Goal: Task Accomplishment & Management: Manage account settings

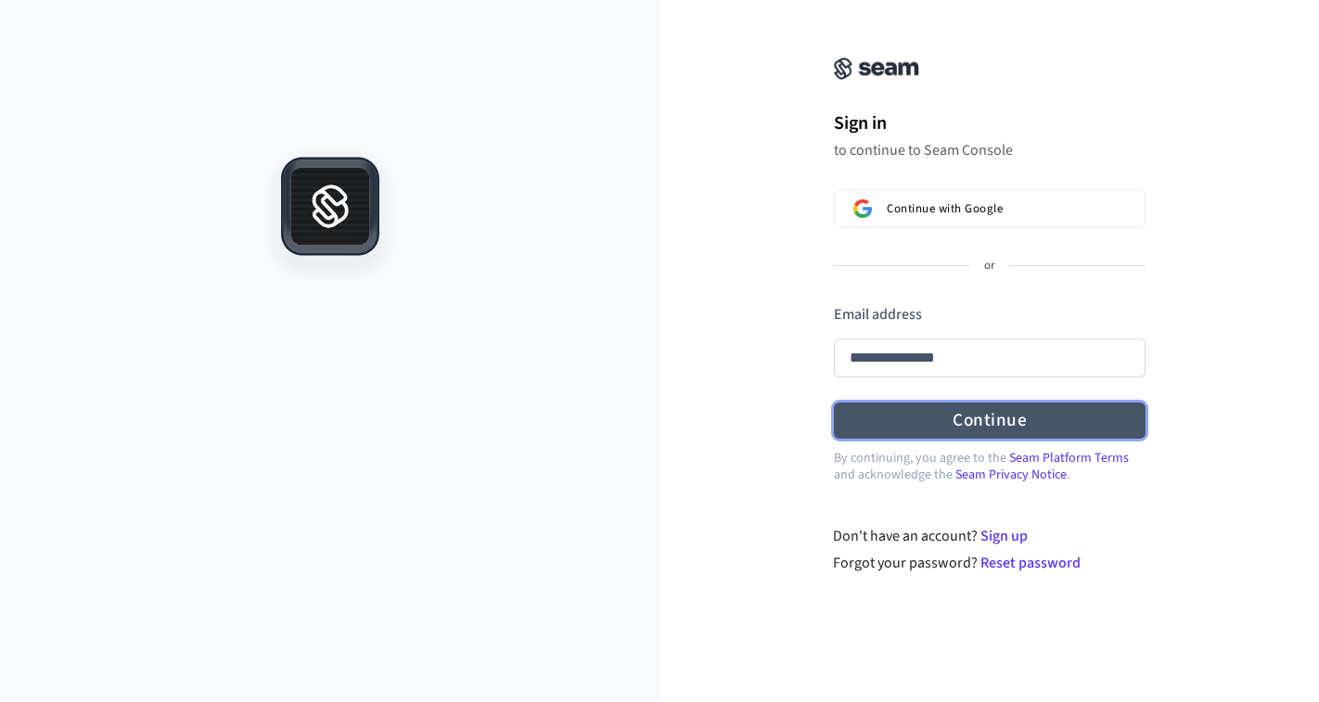
click at [869, 412] on form "**********" at bounding box center [990, 371] width 312 height 135
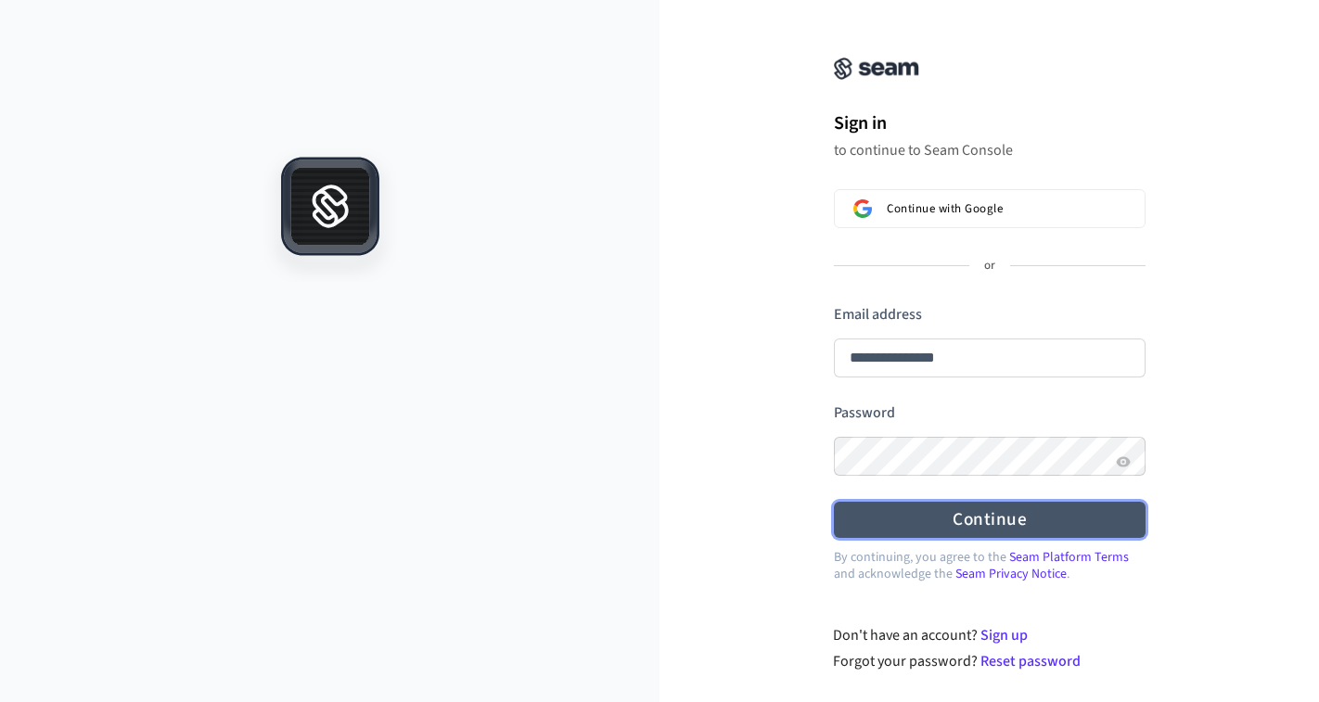
click at [950, 521] on button "Continue" at bounding box center [990, 520] width 312 height 36
type input "**********"
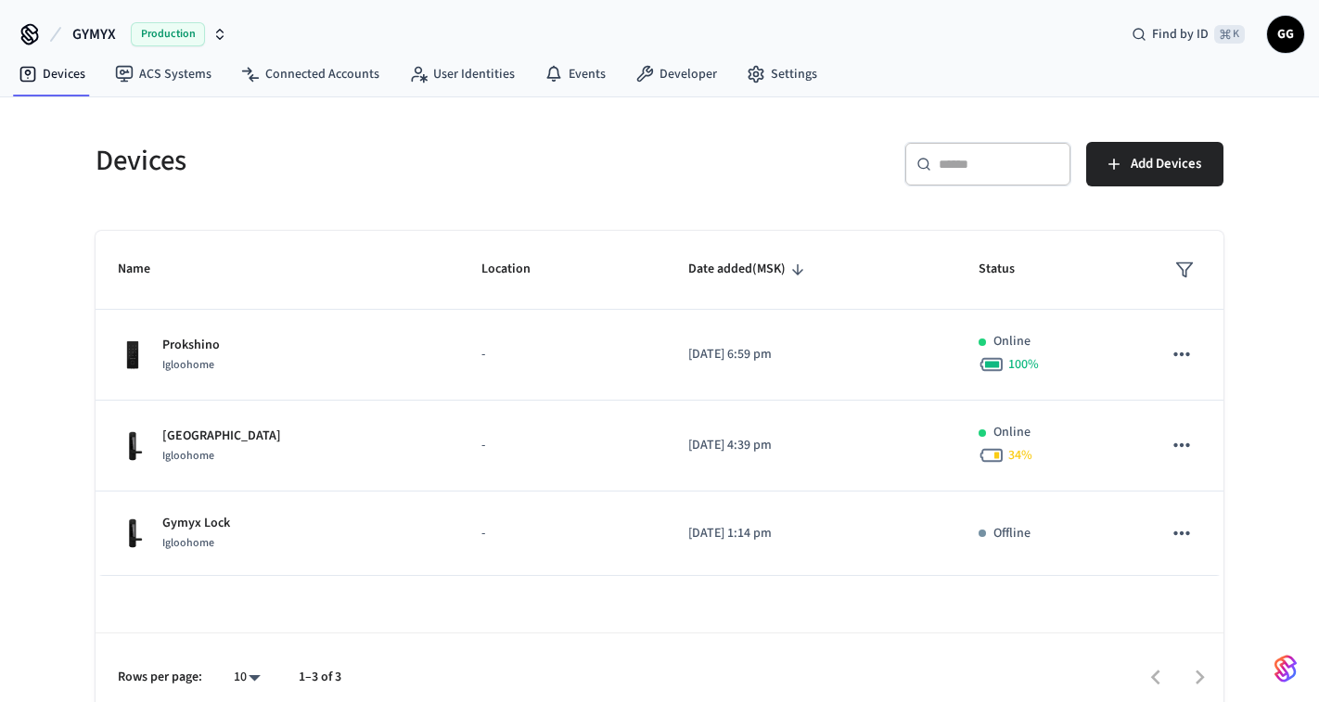
scroll to position [20, 0]
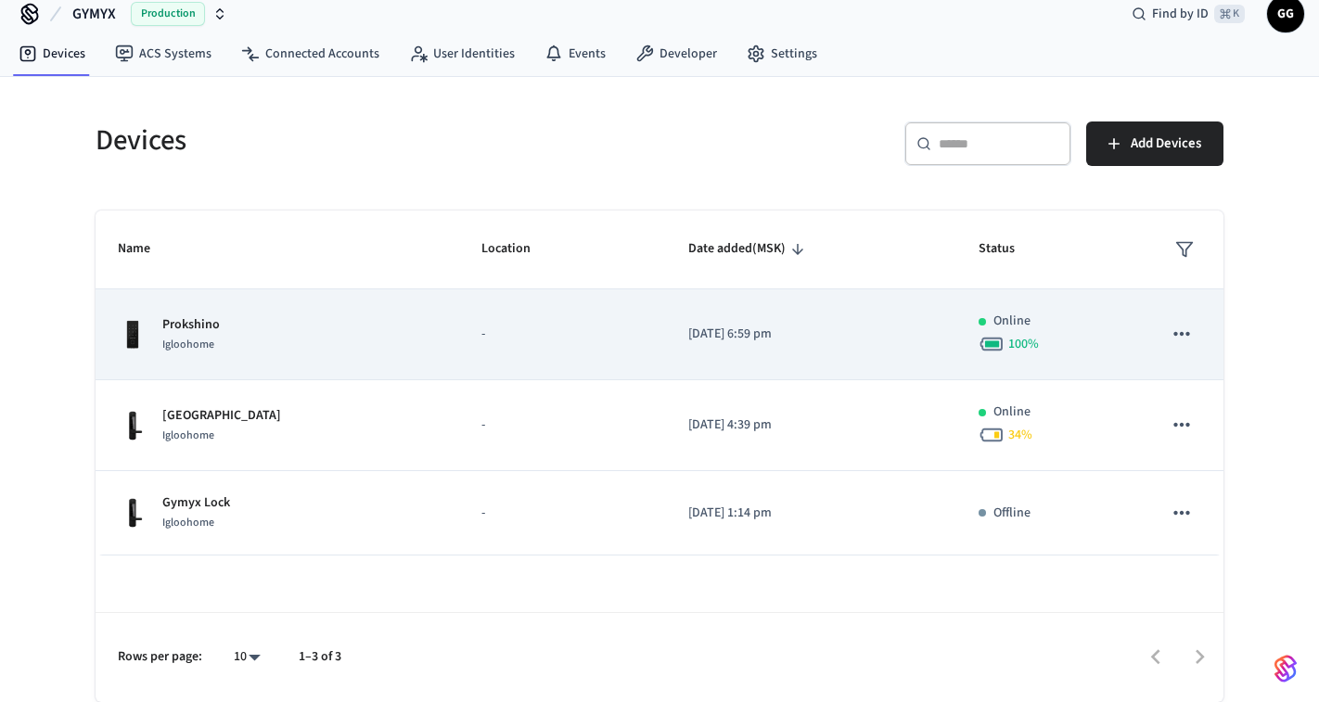
click at [811, 328] on p "2025/09/10 at 6:59 pm" at bounding box center [811, 334] width 246 height 19
click at [1178, 333] on icon "sticky table" at bounding box center [1181, 334] width 24 height 24
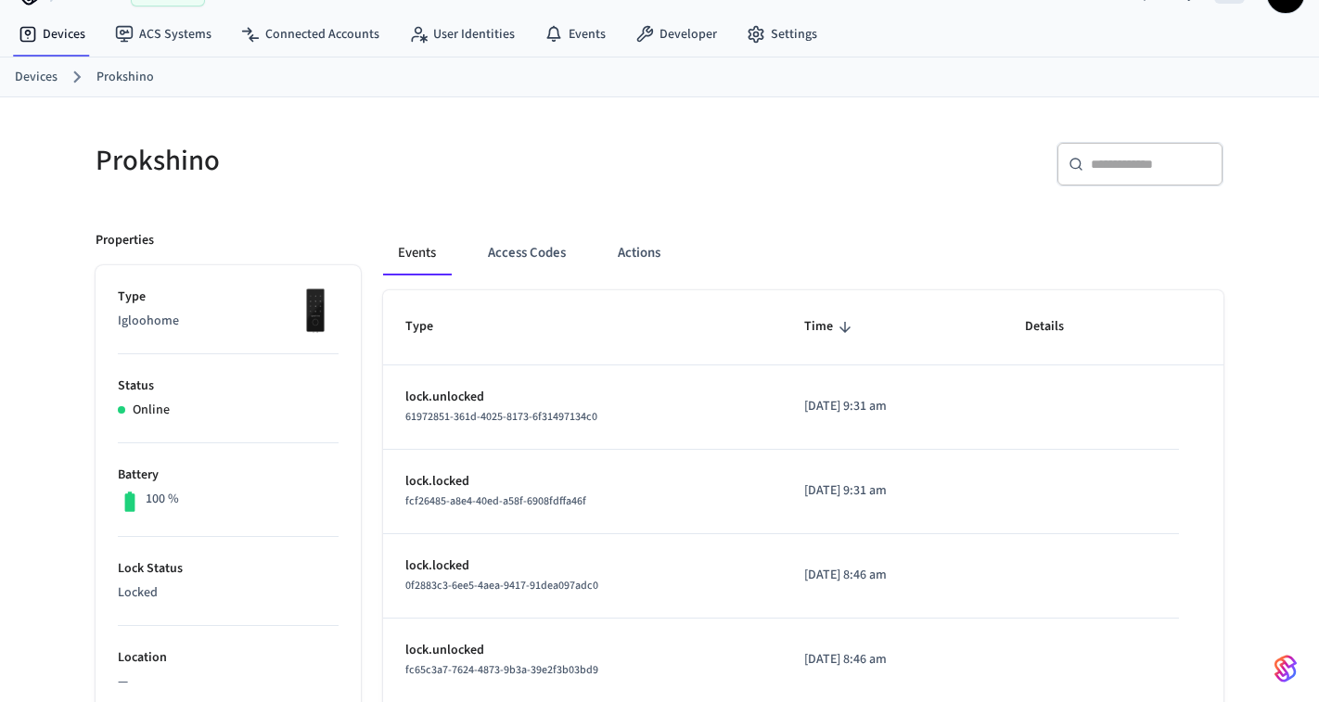
scroll to position [54, 0]
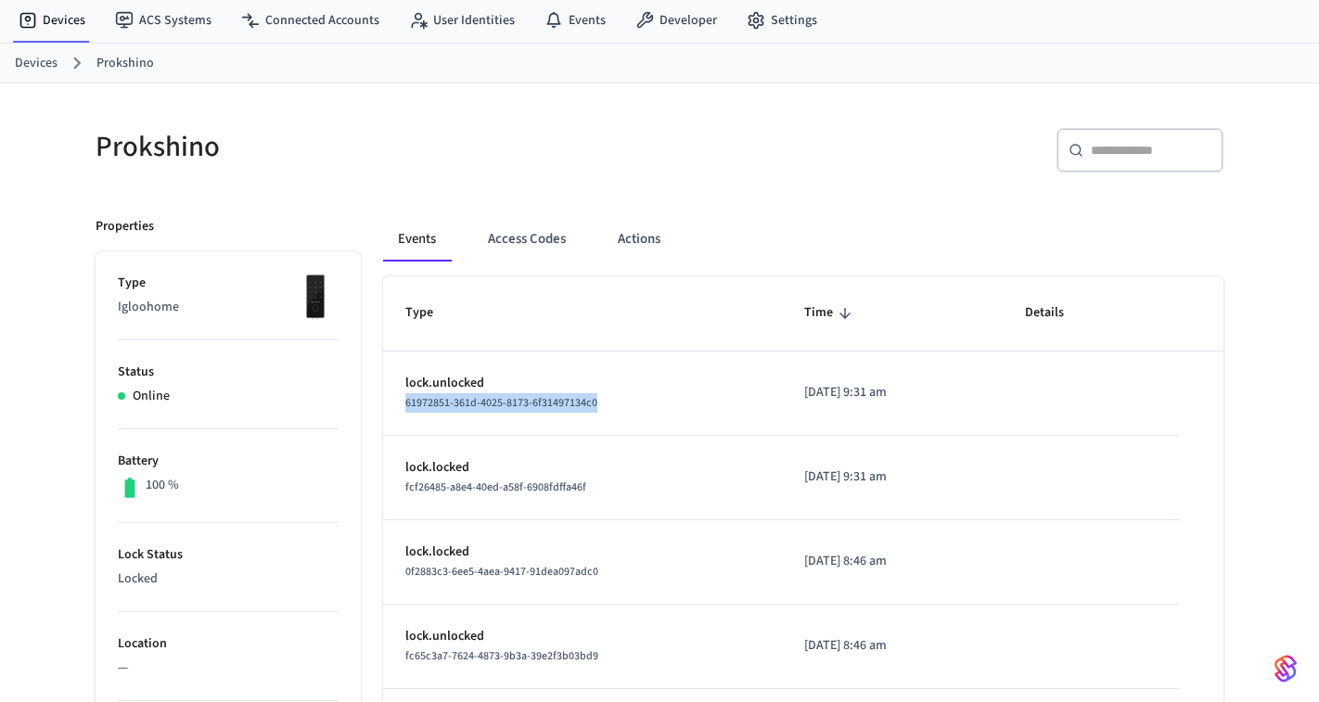
drag, startPoint x: 618, startPoint y: 401, endPoint x: 389, endPoint y: 402, distance: 228.1
click at [389, 402] on td "lock.unlocked 61972851-361d-4025-8173-6f31497134c0" at bounding box center [582, 393] width 399 height 84
copy span "61972851-361d-4025-8173-6f31497134c0"
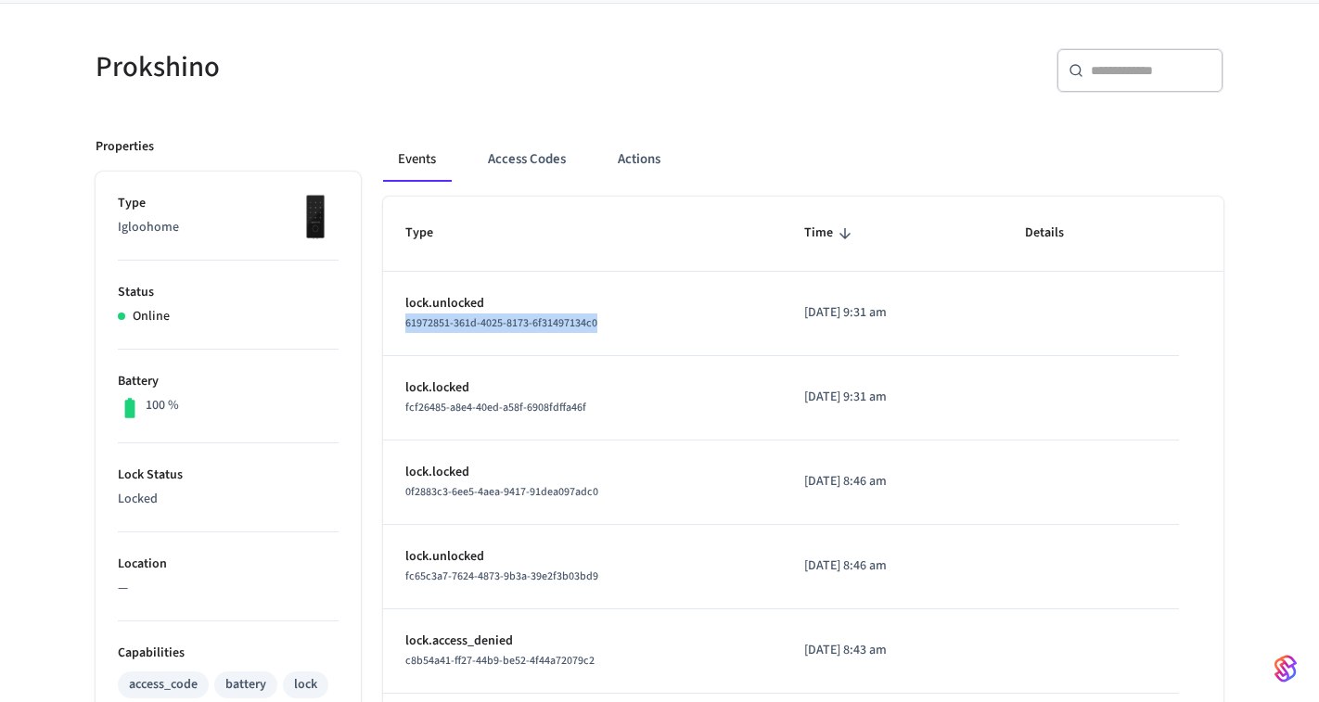
scroll to position [144, 0]
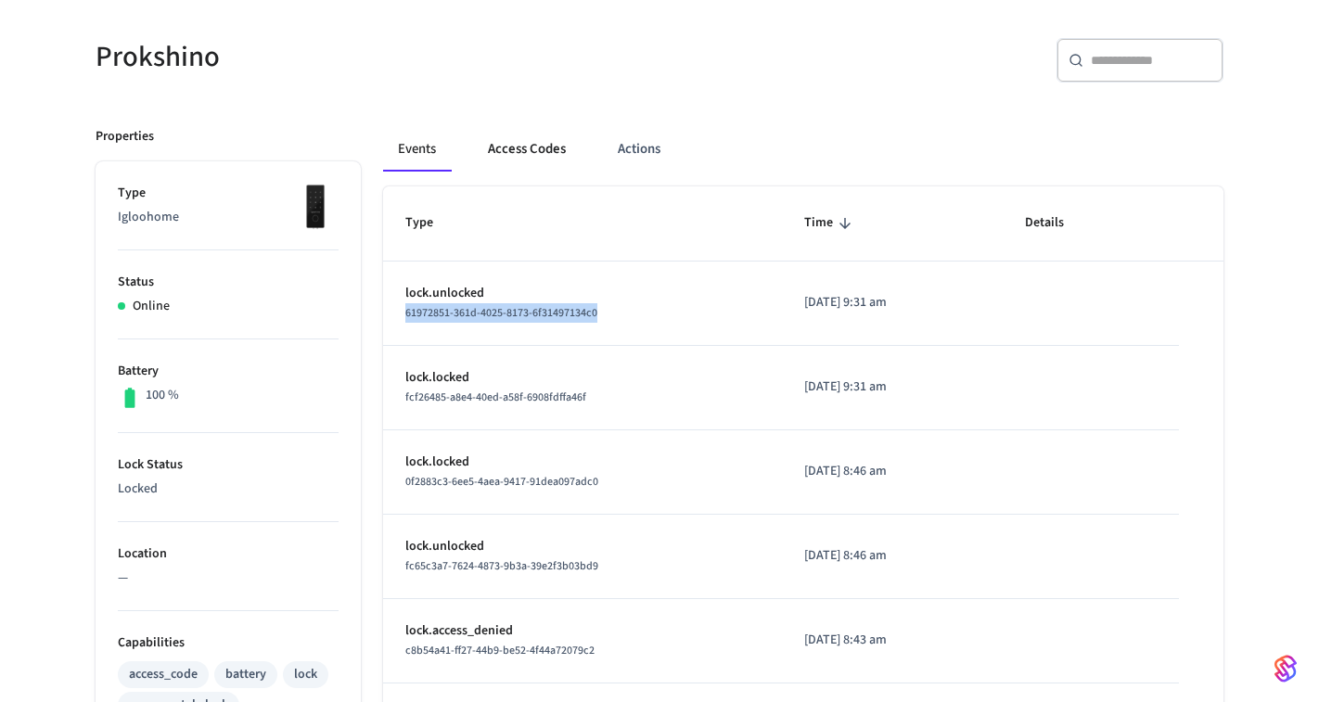
click at [541, 158] on button "Access Codes" at bounding box center [527, 149] width 108 height 45
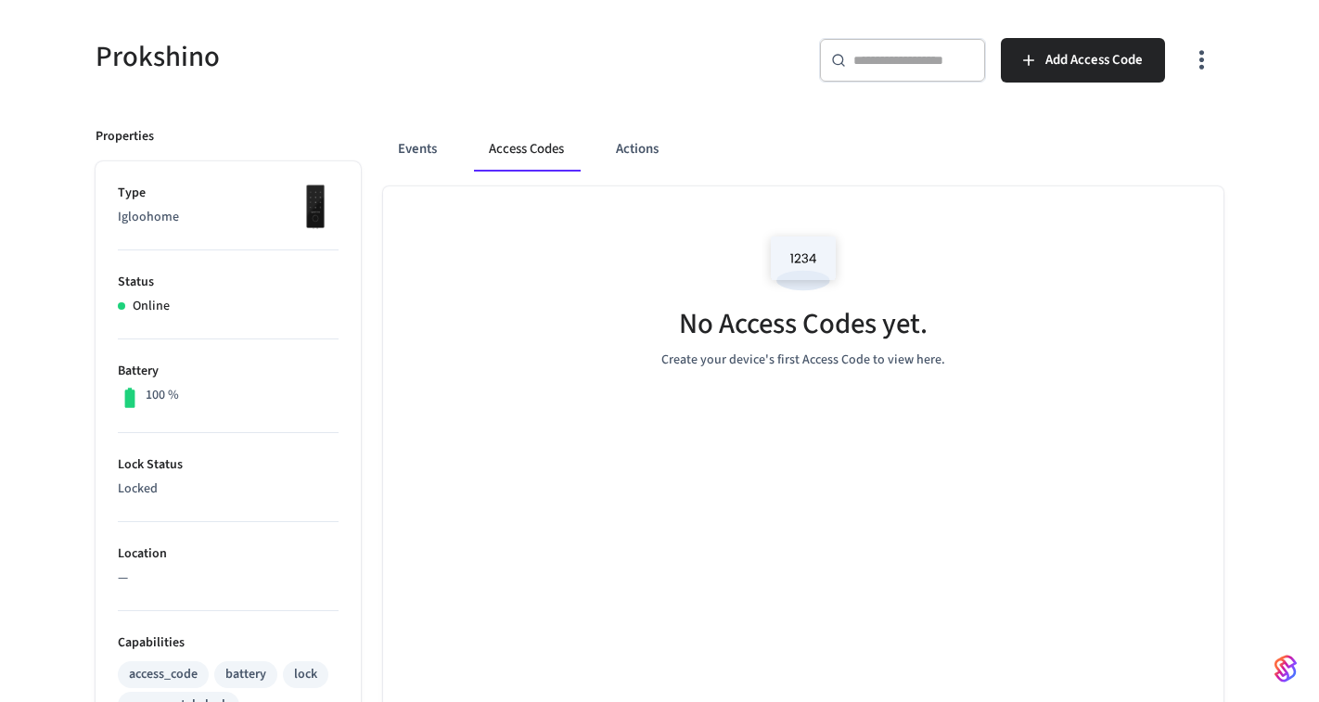
click at [765, 253] on img at bounding box center [802, 262] width 83 height 79
click at [791, 253] on img at bounding box center [802, 262] width 83 height 79
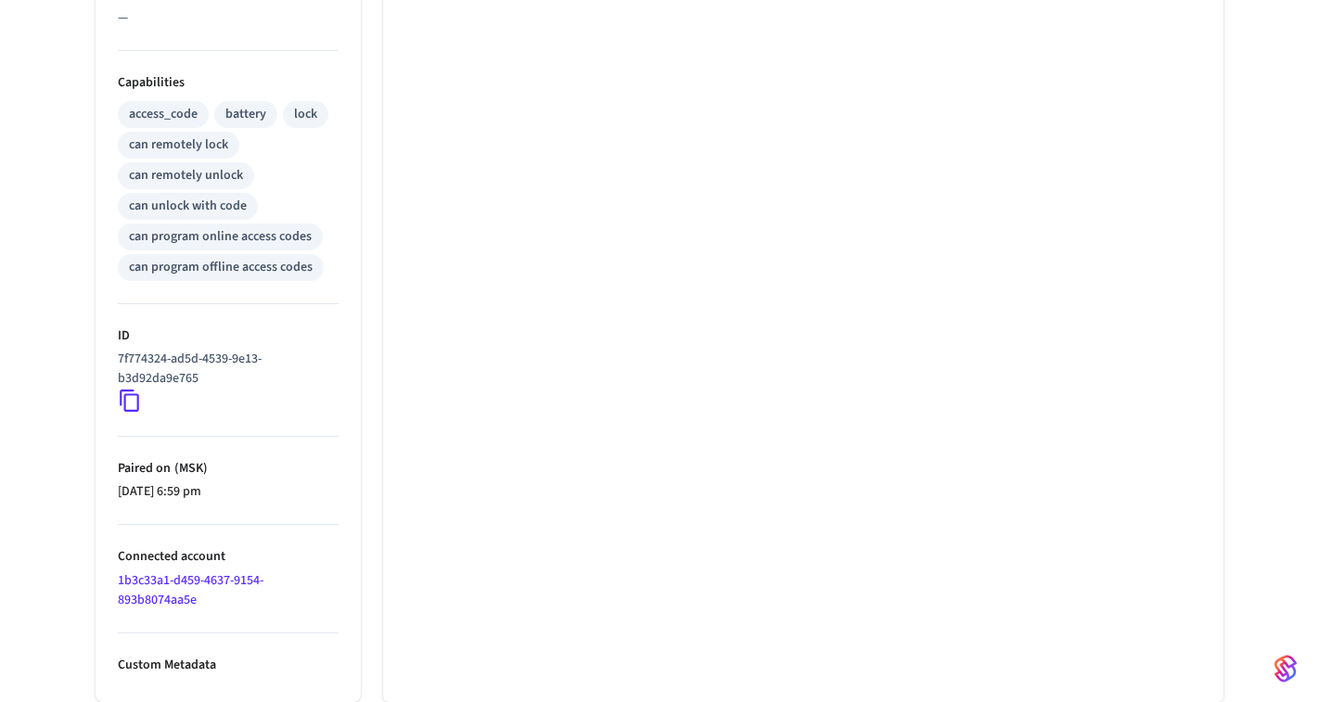
scroll to position [0, 0]
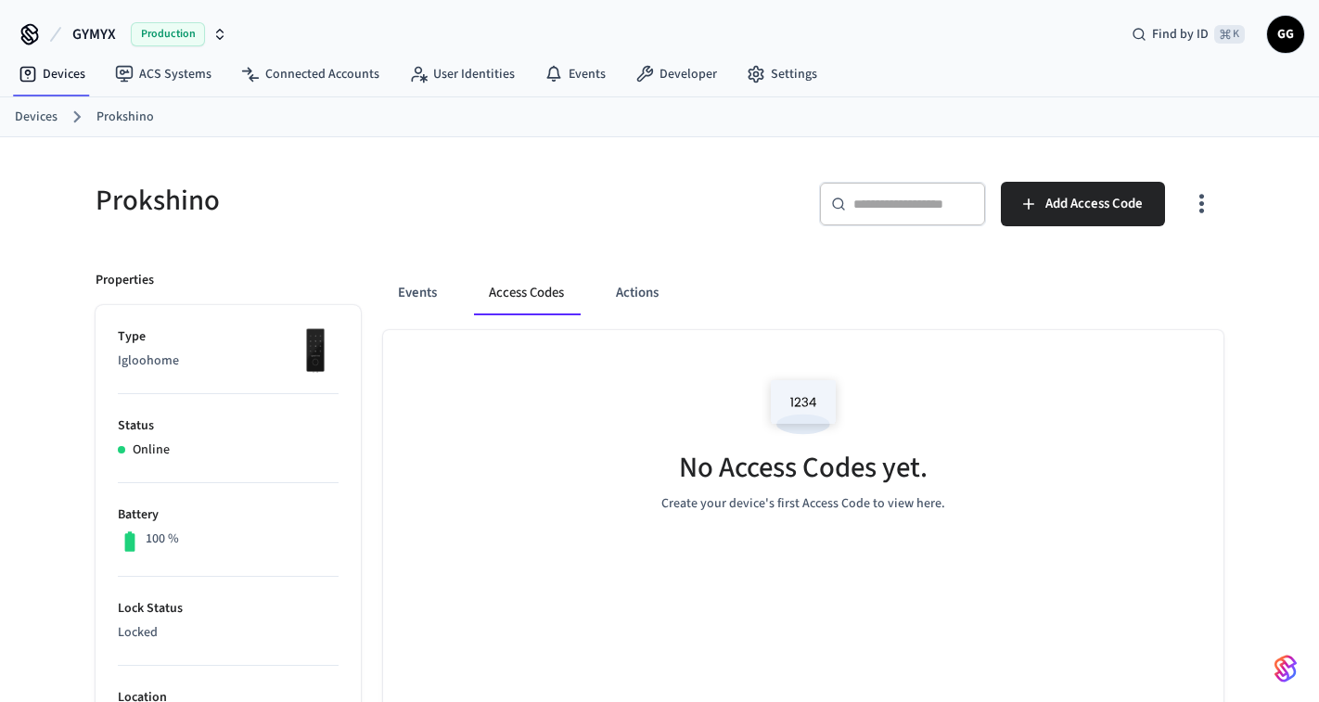
click at [817, 428] on img at bounding box center [802, 406] width 83 height 79
click at [1095, 189] on button "Add Access Code" at bounding box center [1083, 204] width 164 height 45
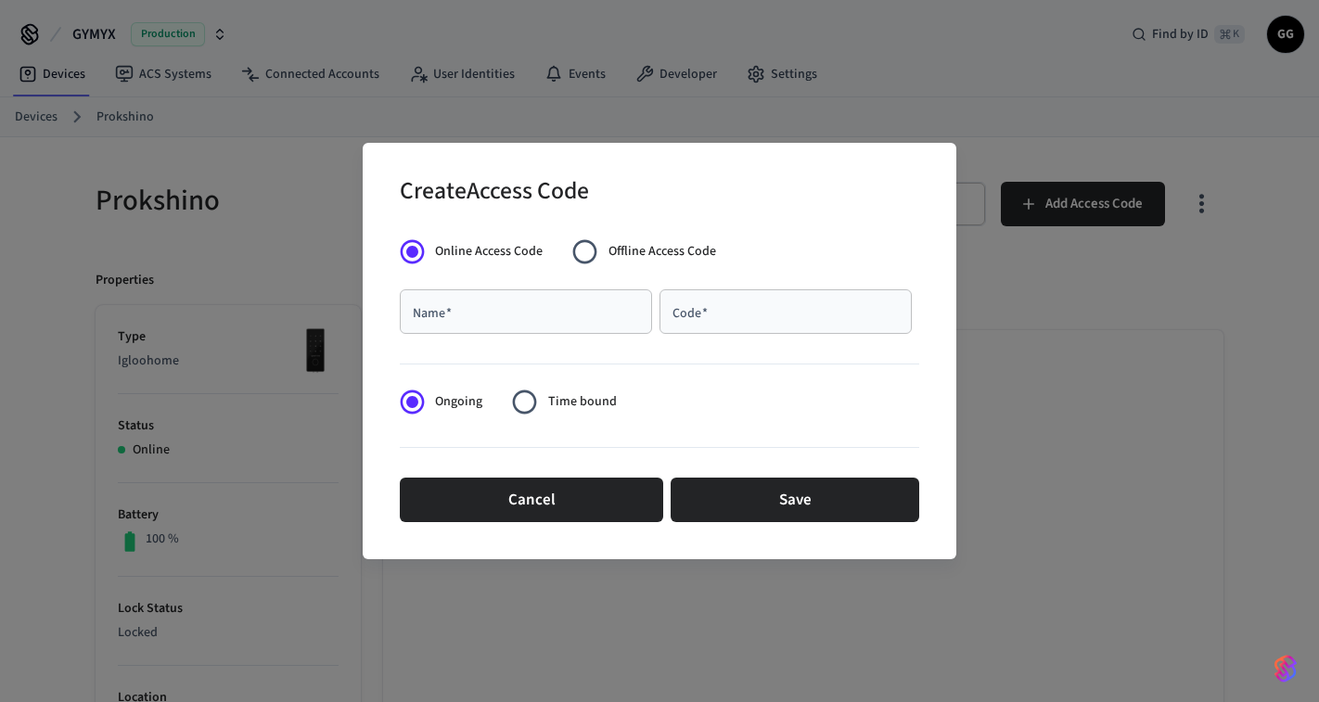
click at [595, 312] on input "Name   *" at bounding box center [526, 311] width 230 height 19
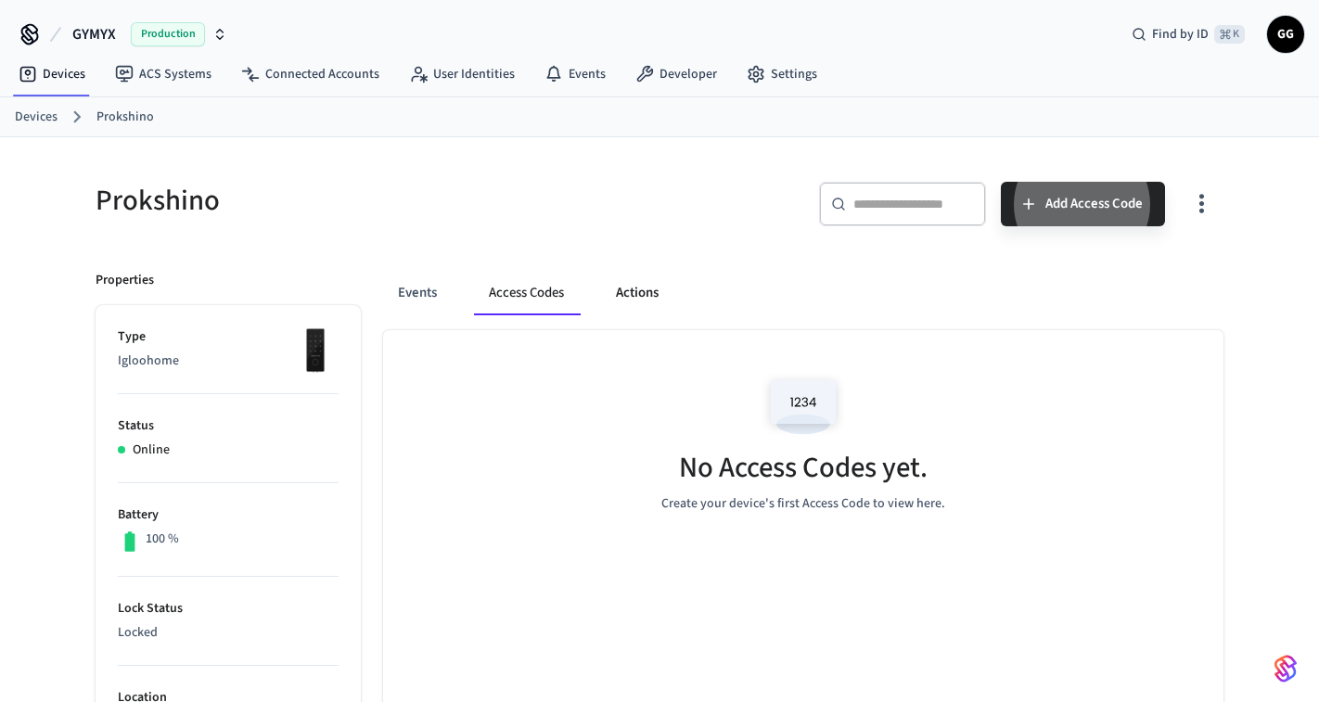
click at [609, 287] on button "Actions" at bounding box center [637, 293] width 72 height 45
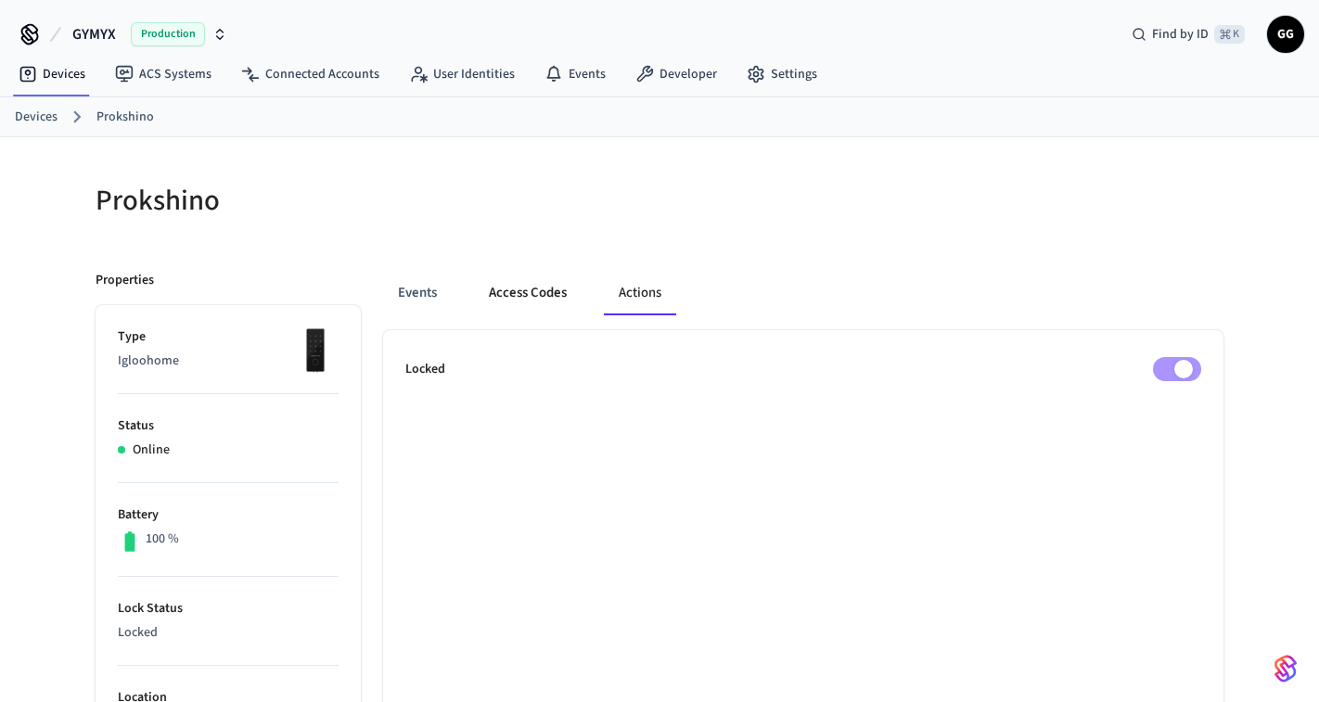
click at [532, 300] on button "Access Codes" at bounding box center [528, 293] width 108 height 45
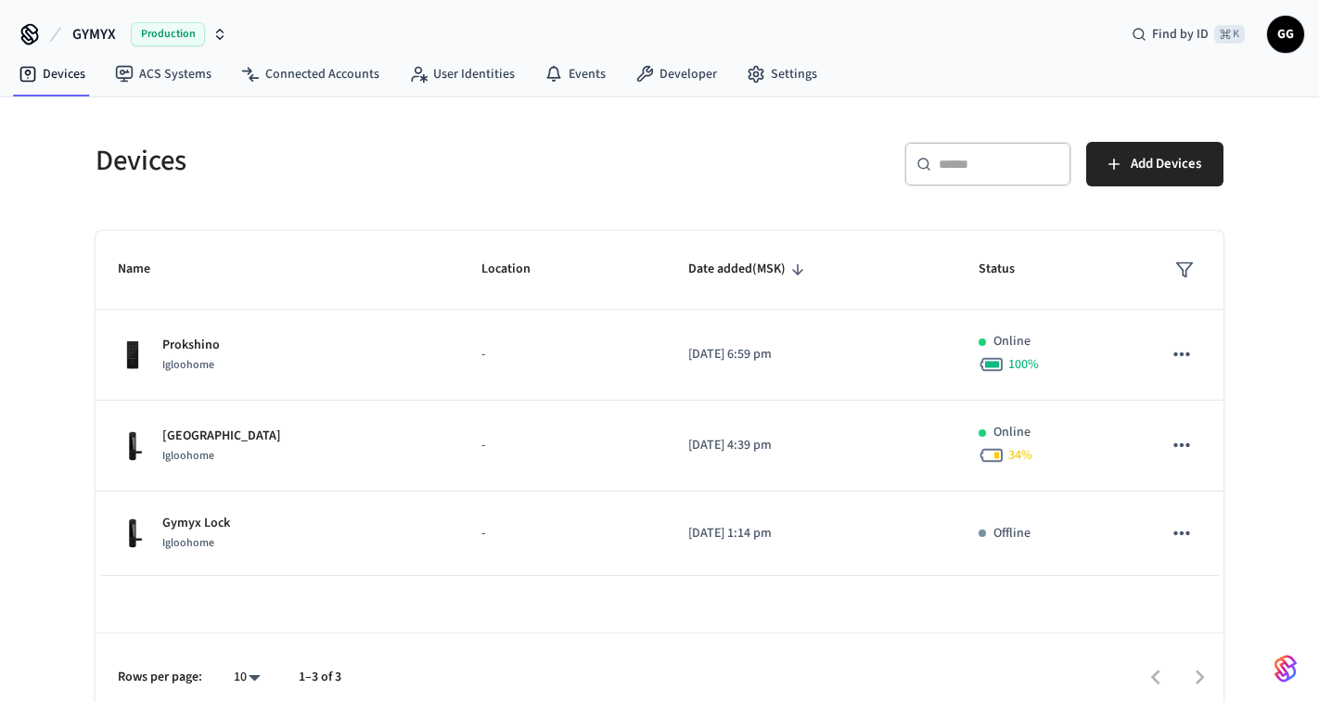
scroll to position [20, 0]
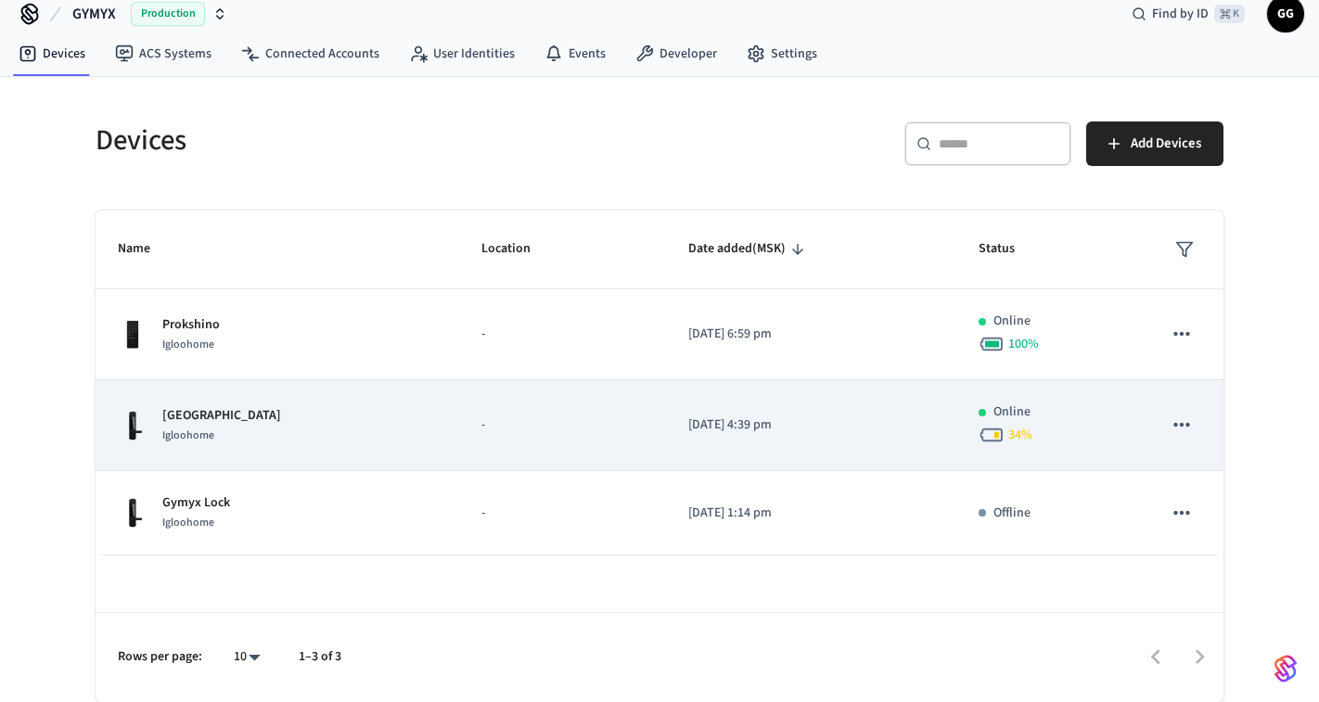
click at [314, 440] on div "Salarevo Park Igloohome" at bounding box center [277, 425] width 319 height 39
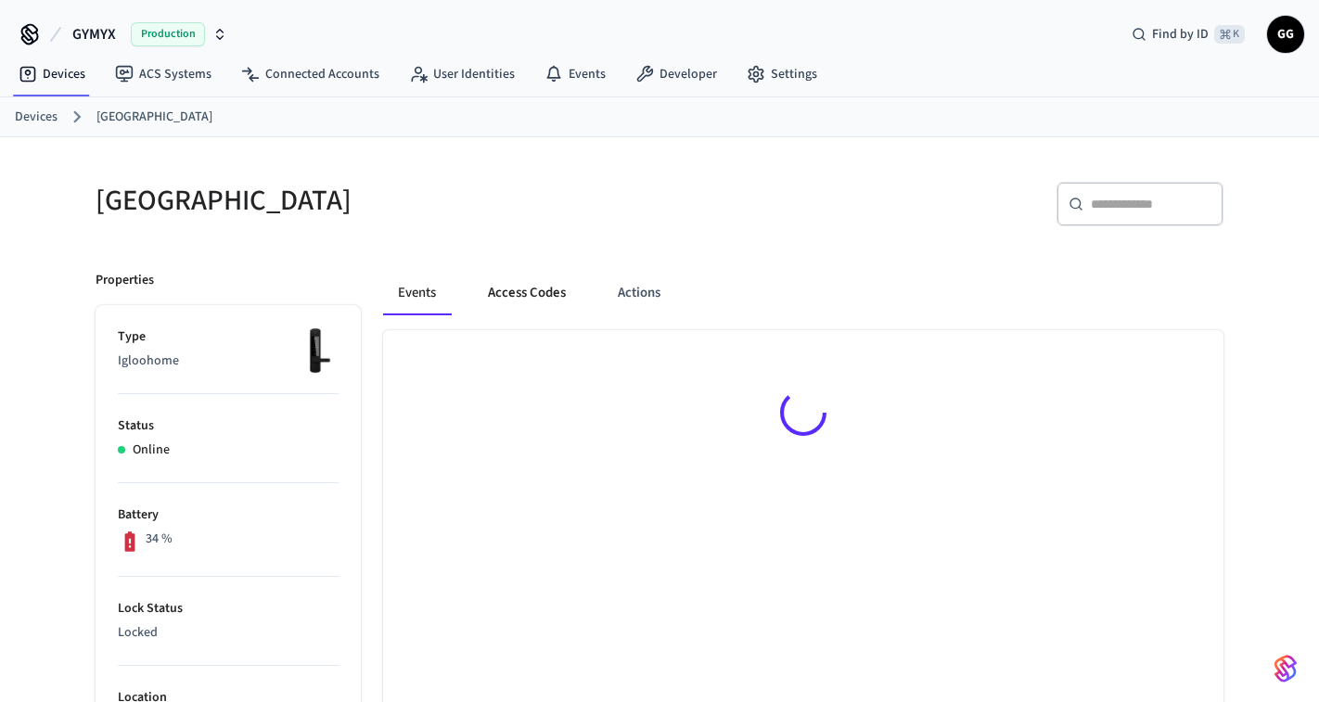
click at [556, 292] on button "Access Codes" at bounding box center [527, 293] width 108 height 45
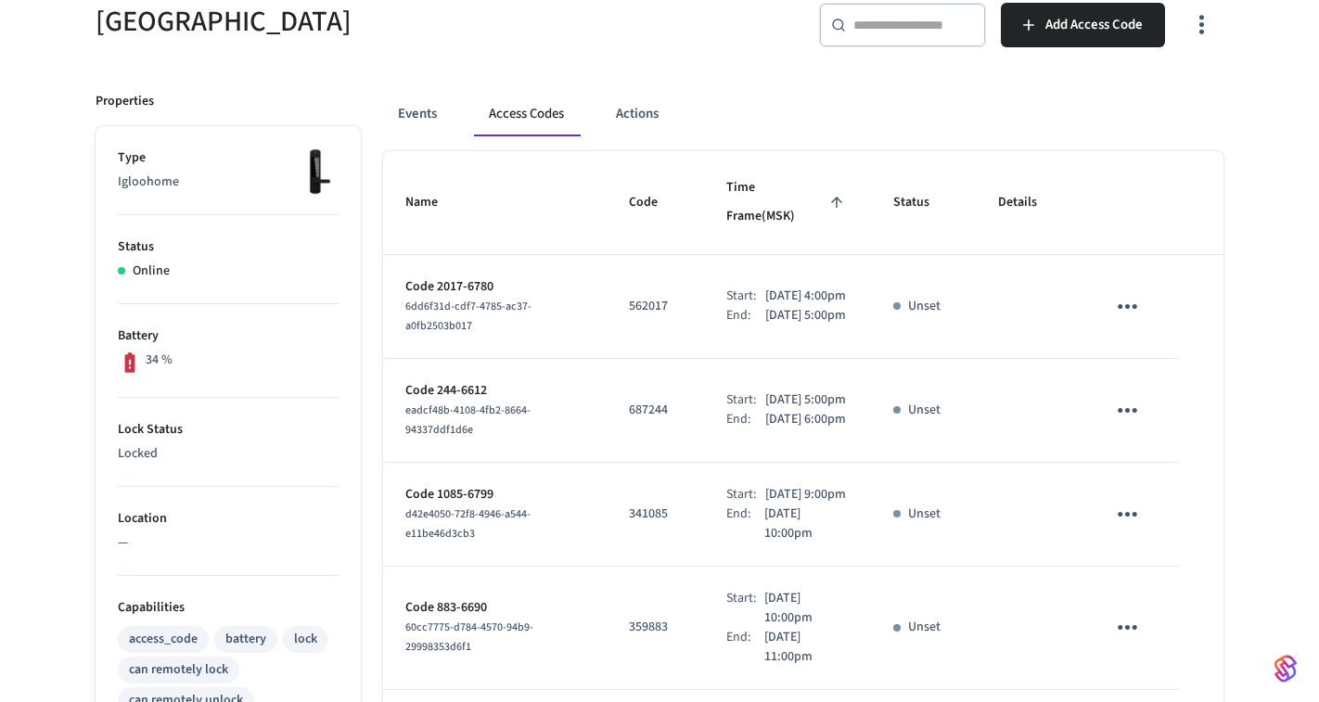
scroll to position [180, 0]
click at [437, 117] on button "Events" at bounding box center [417, 113] width 69 height 45
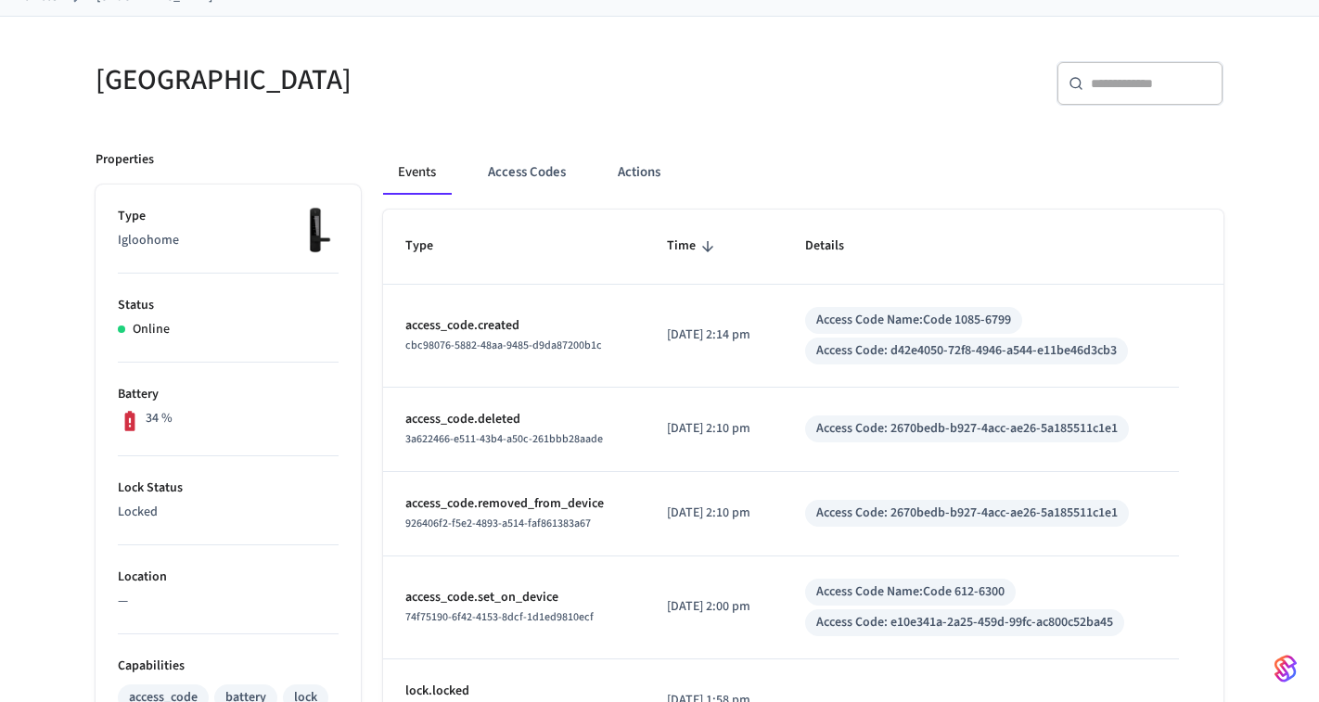
scroll to position [20, 0]
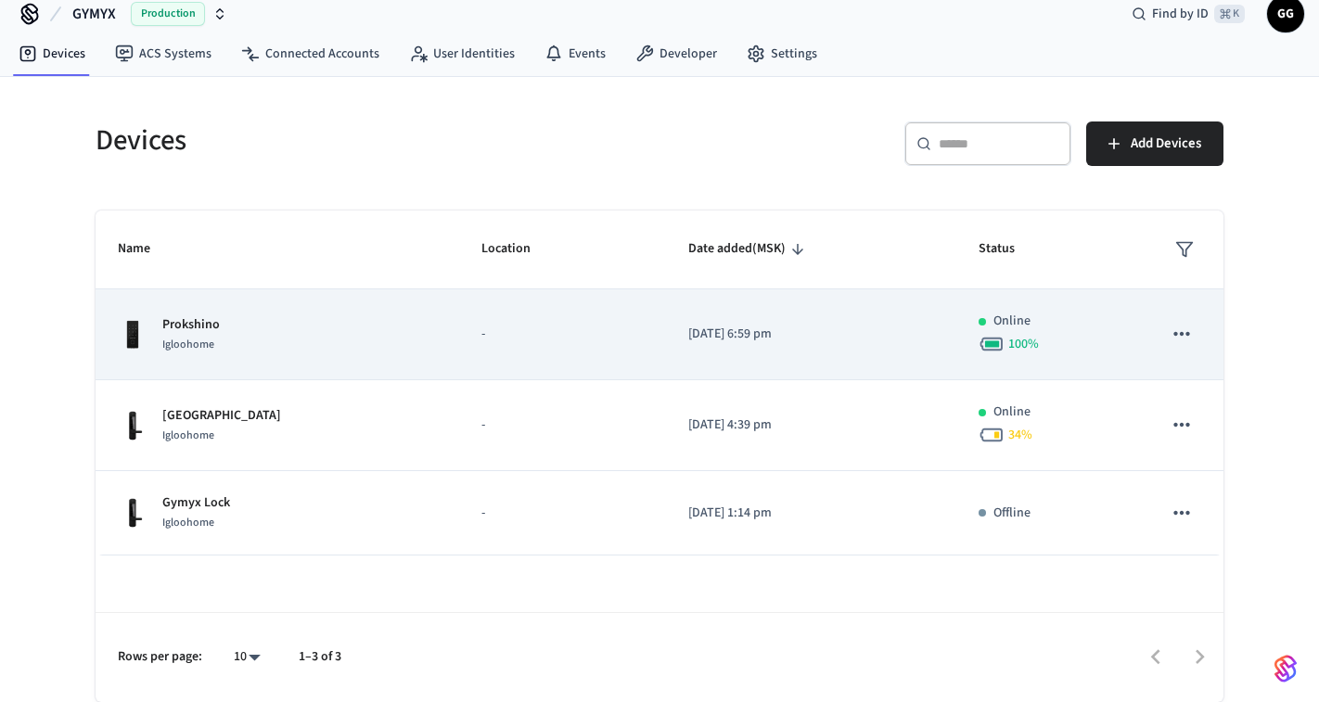
click at [283, 350] on div "Prokshino Igloohome" at bounding box center [277, 334] width 319 height 39
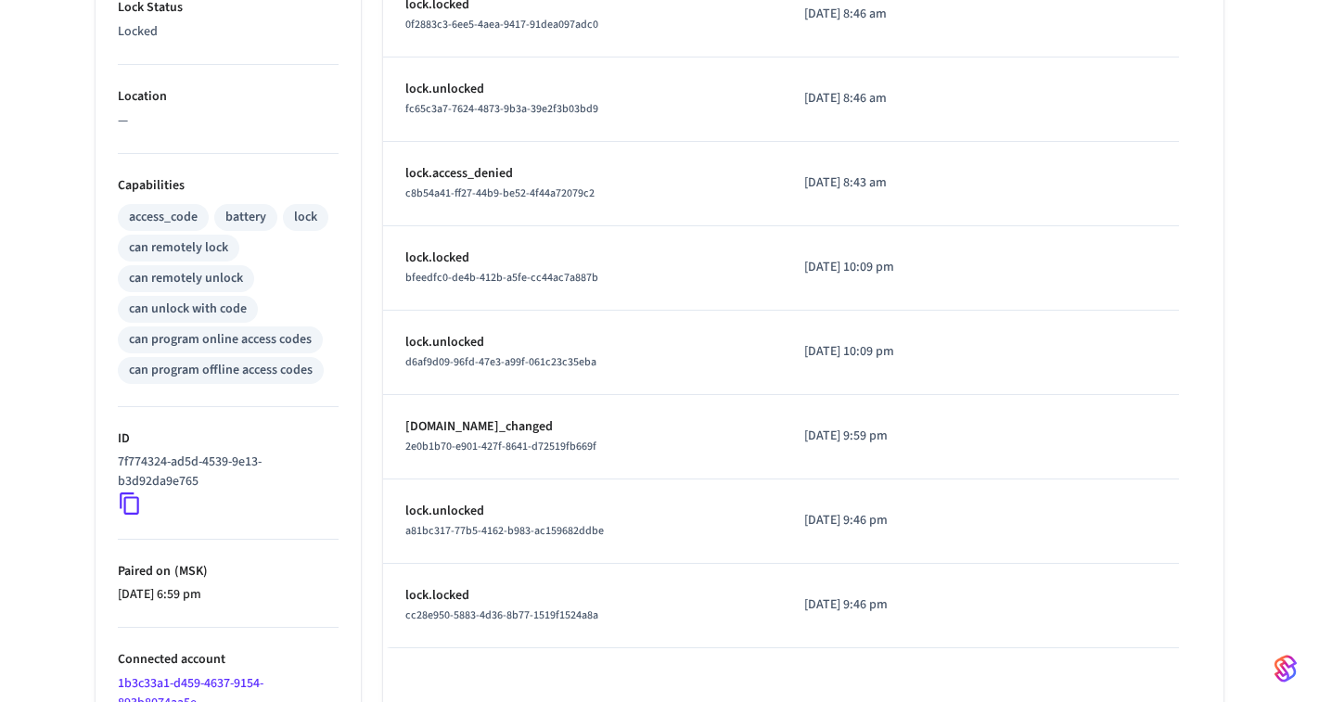
scroll to position [603, 0]
click at [131, 501] on icon at bounding box center [130, 502] width 24 height 24
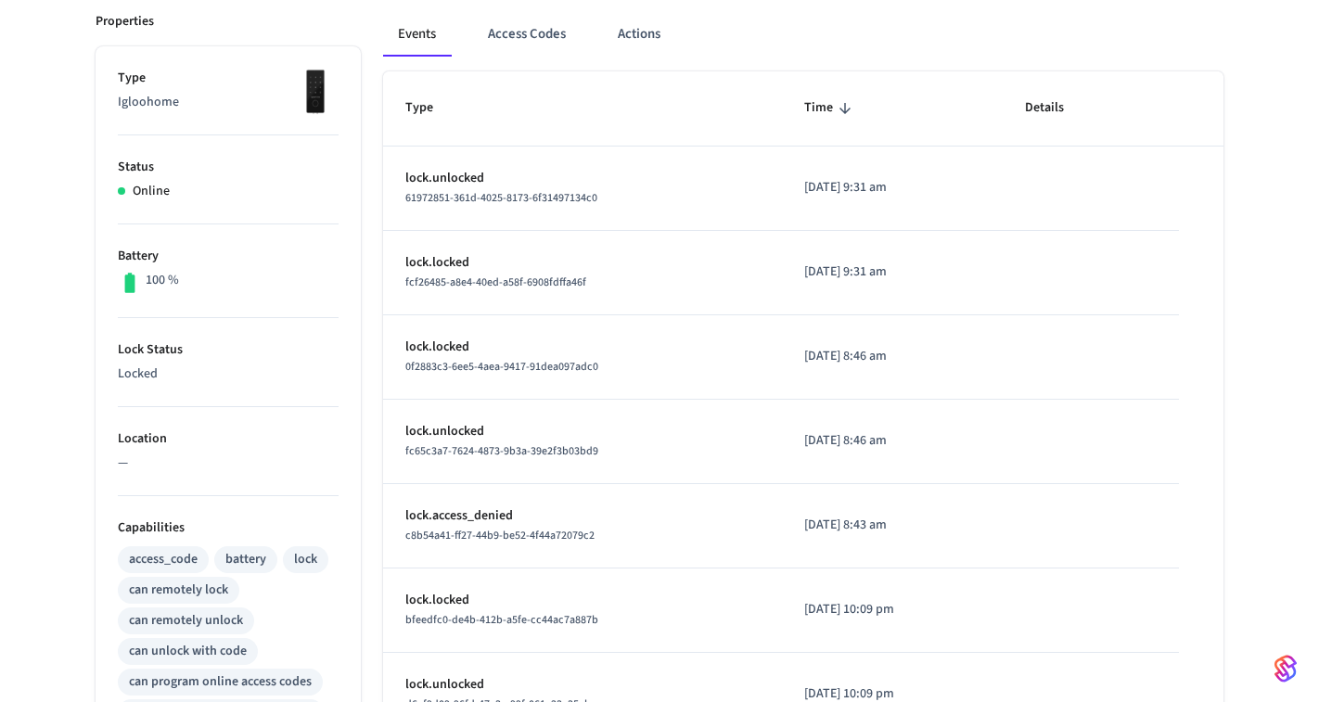
scroll to position [0, 0]
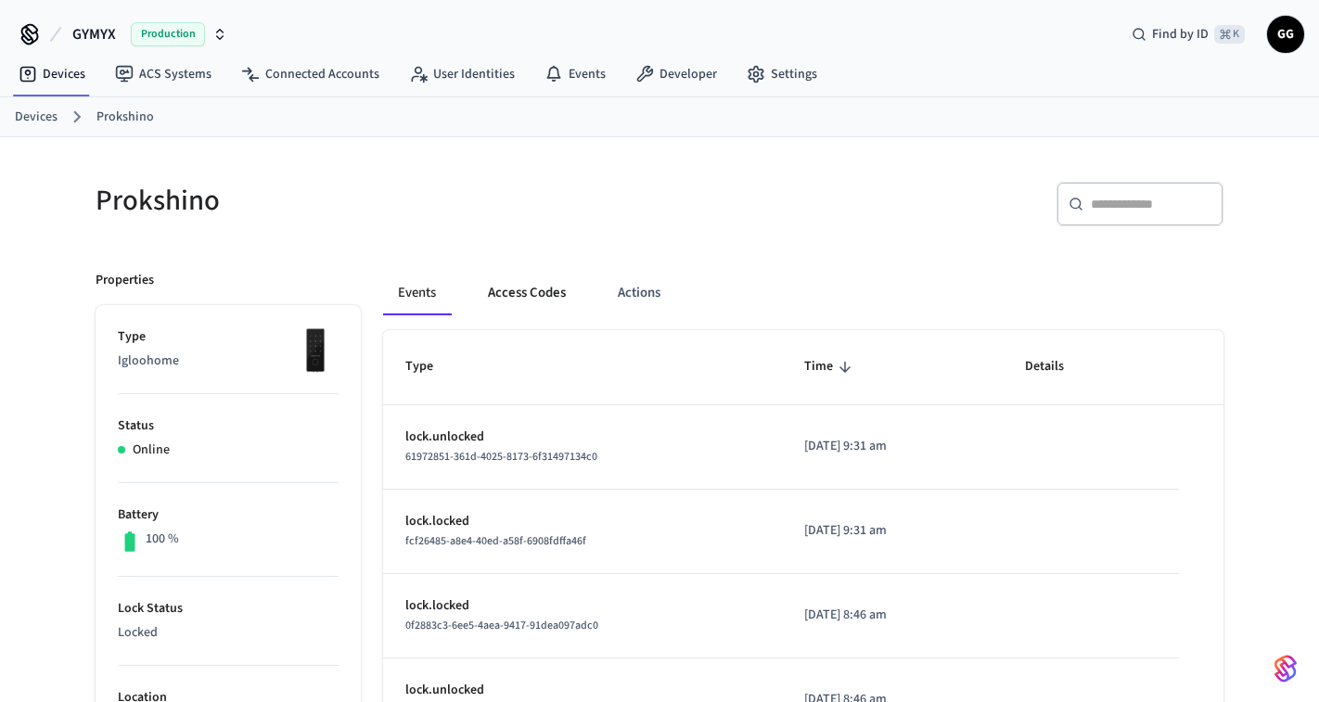
click at [515, 300] on button "Access Codes" at bounding box center [527, 293] width 108 height 45
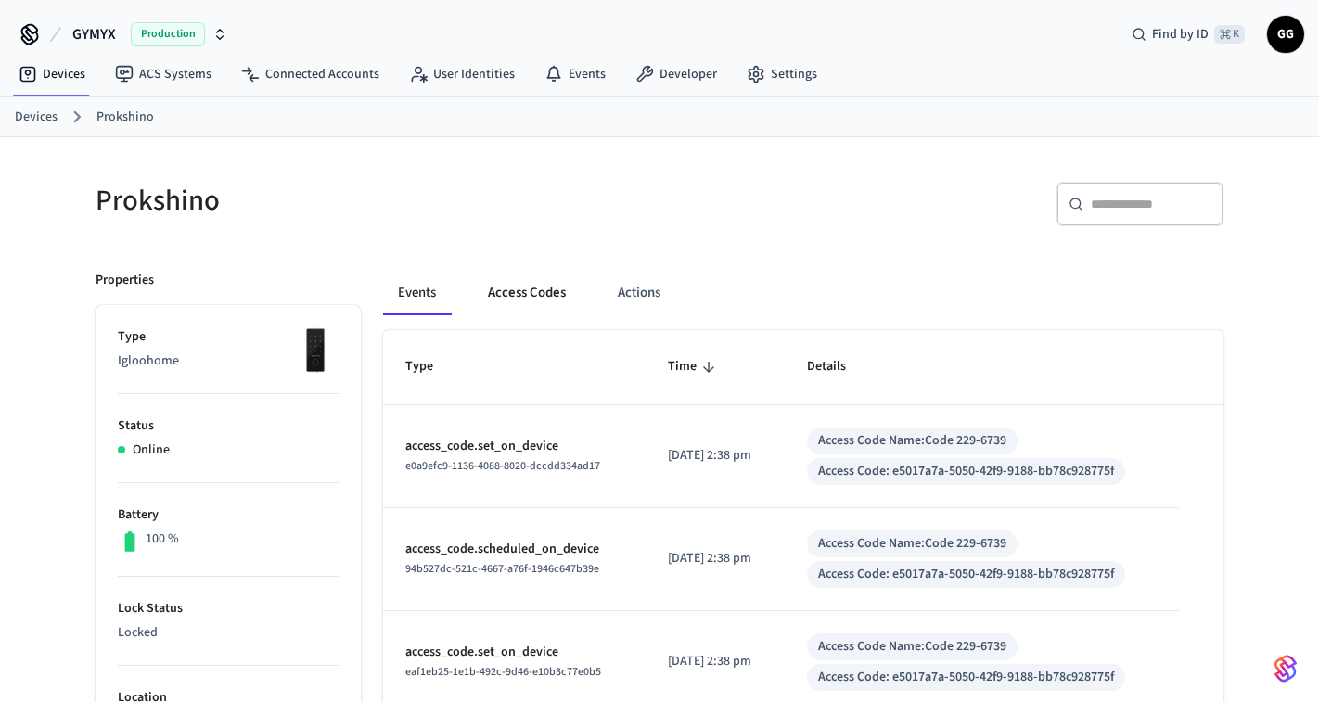
click at [539, 293] on button "Access Codes" at bounding box center [527, 293] width 108 height 45
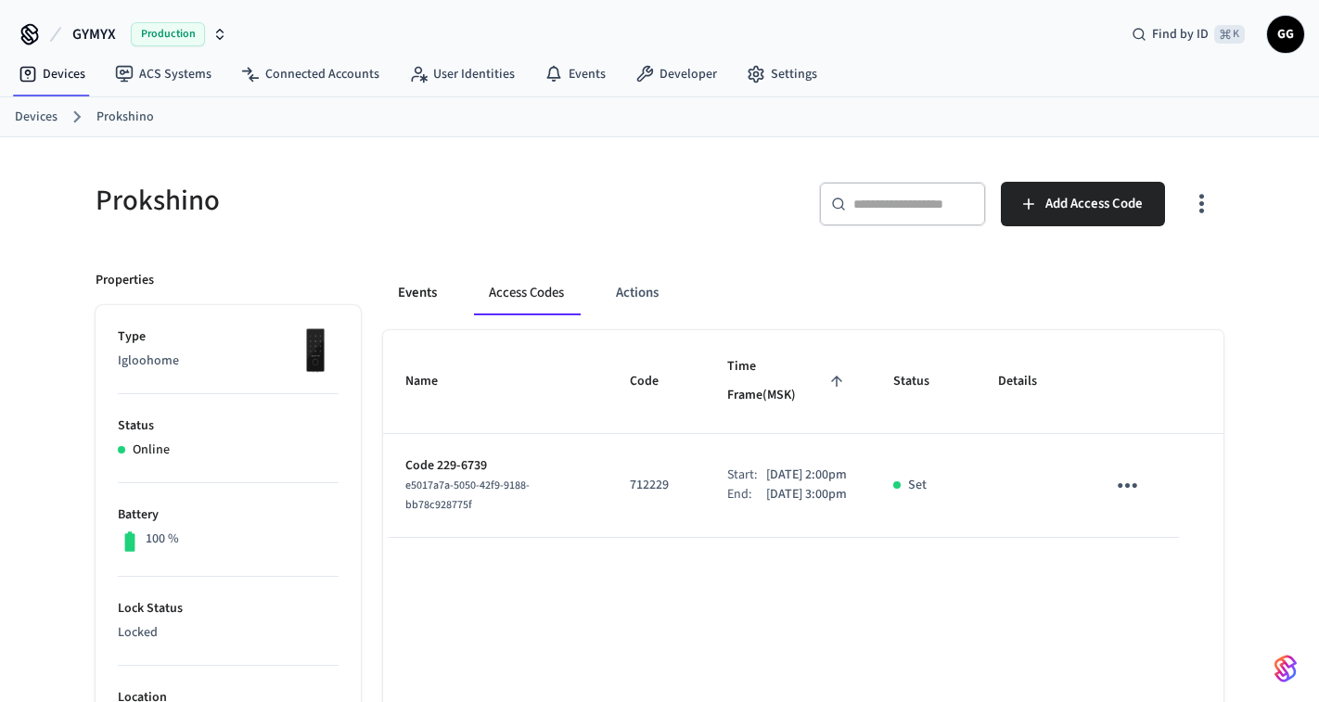
click at [400, 302] on button "Events" at bounding box center [417, 293] width 69 height 45
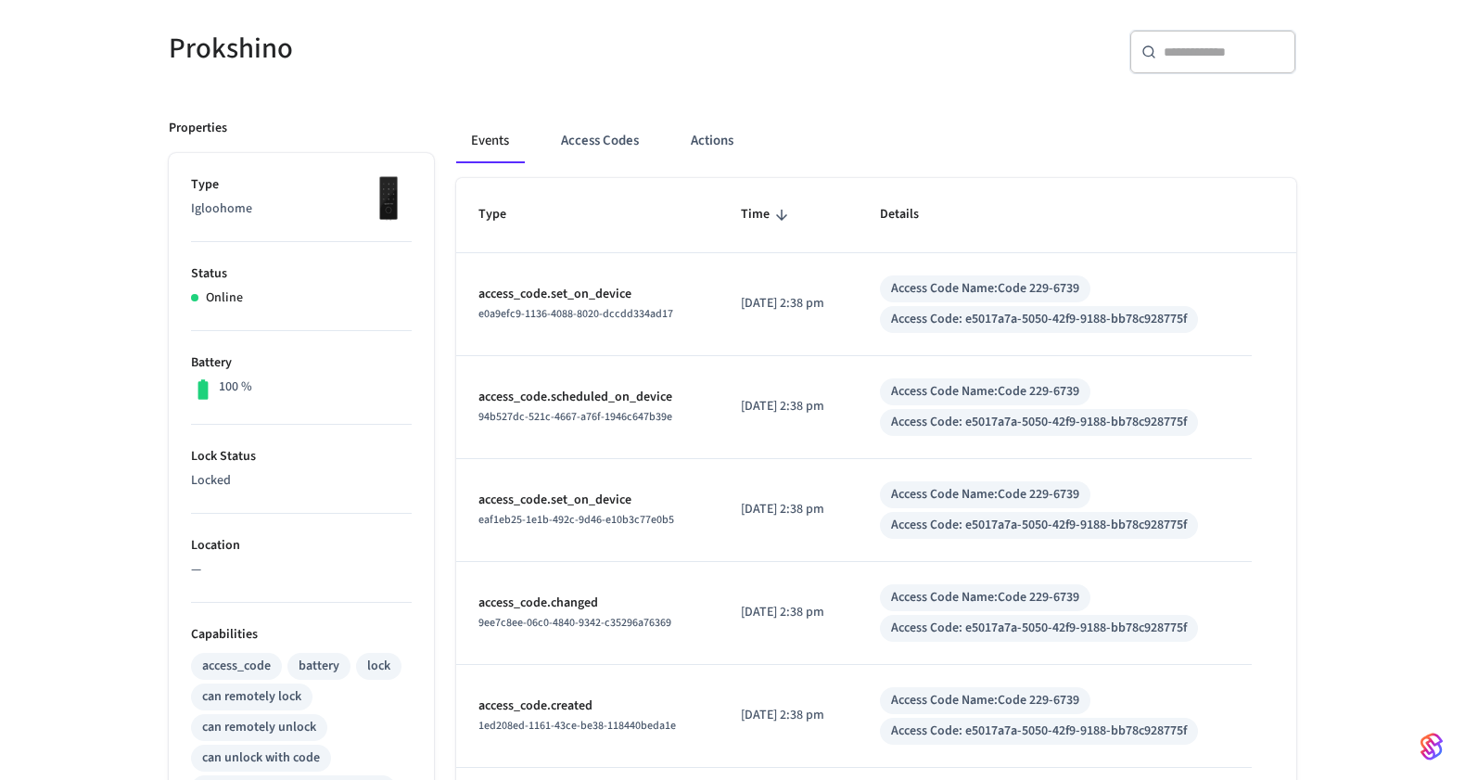
scroll to position [149, 0]
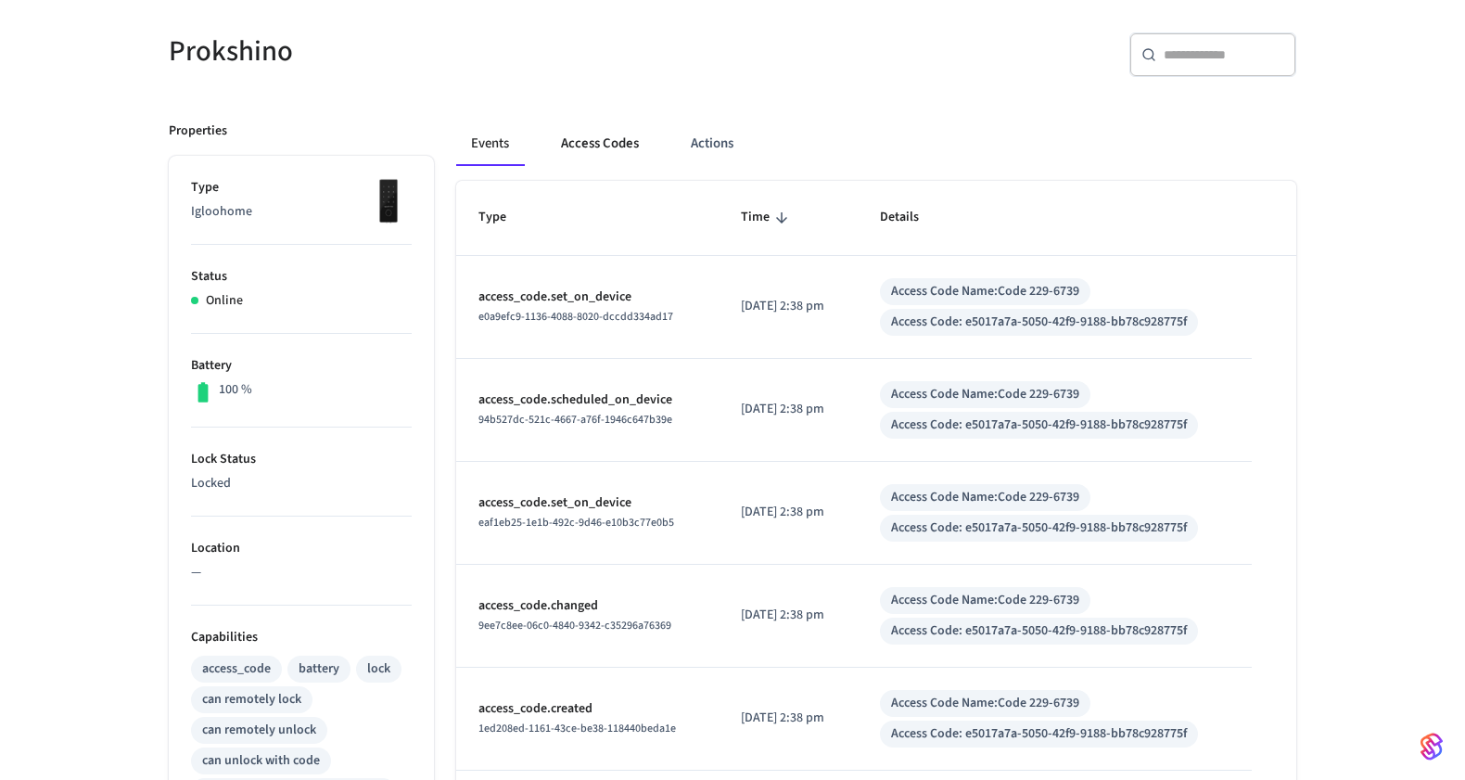
click at [640, 140] on button "Access Codes" at bounding box center [600, 143] width 108 height 45
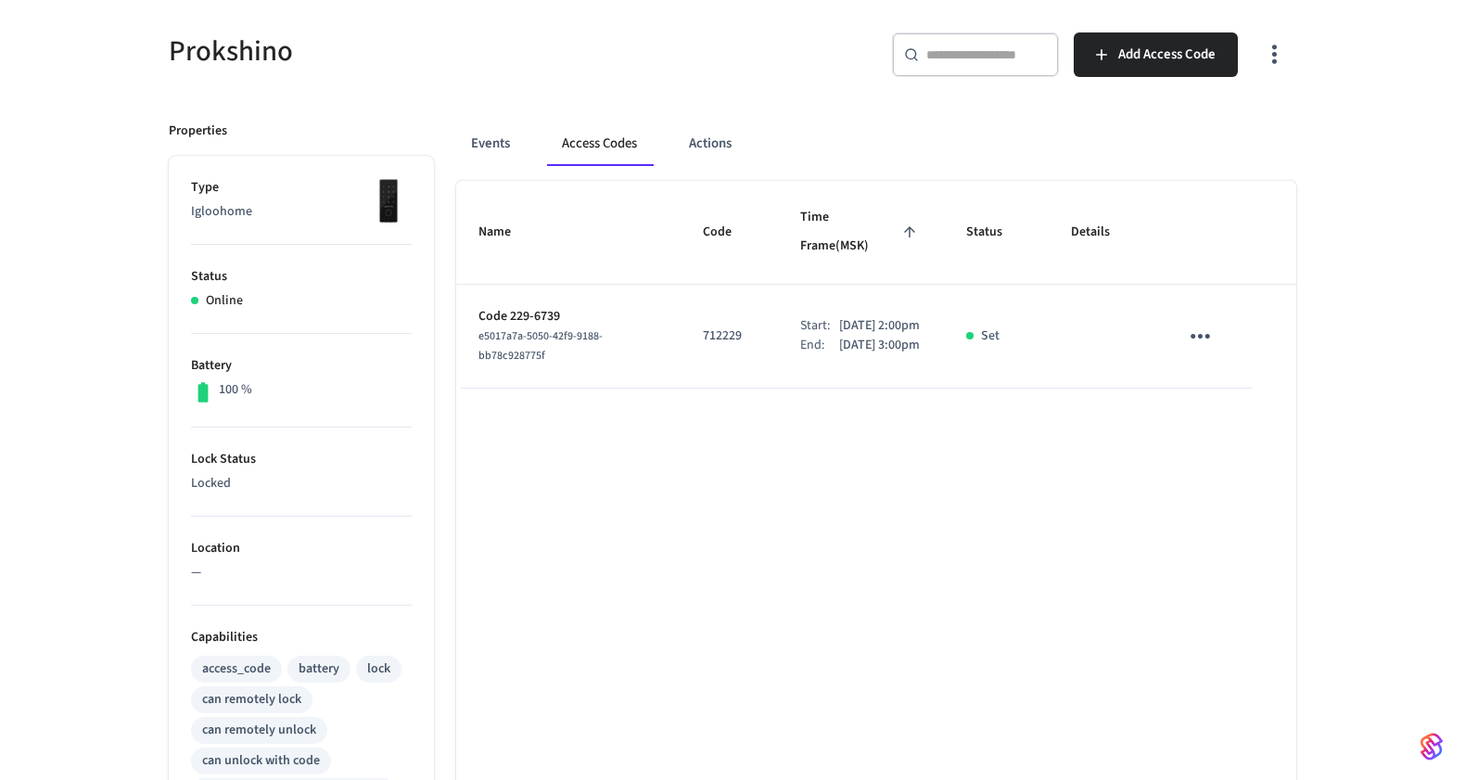
scroll to position [132, 0]
